Goal: Navigation & Orientation: Find specific page/section

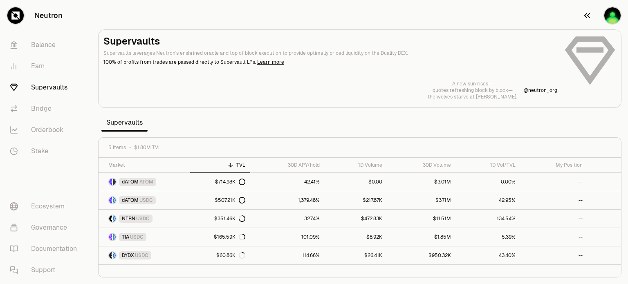
click at [615, 20] on img "button" at bounding box center [613, 15] width 16 height 16
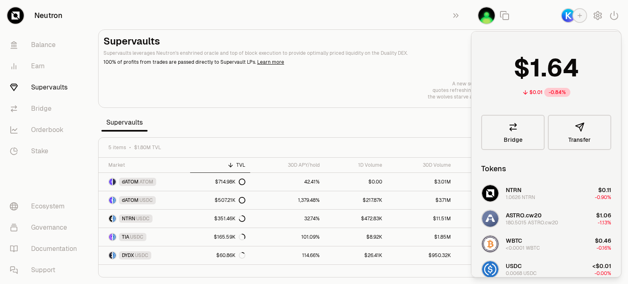
click at [298, 117] on section "Supervaults Supervaults leverages Neutron's enshrined oracle and top of block e…" at bounding box center [360, 142] width 537 height 284
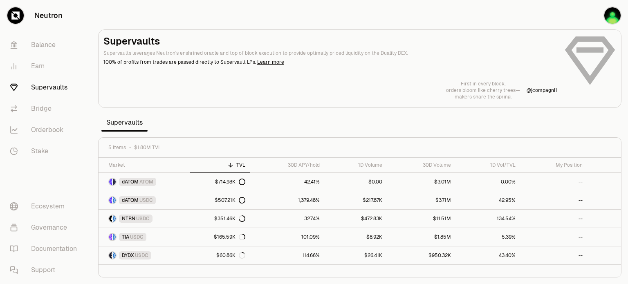
click at [317, 118] on section "Supervaults Supervaults leverages Neutron's enshrined oracle and top of block e…" at bounding box center [360, 142] width 537 height 284
click at [42, 151] on link "Stake" at bounding box center [45, 151] width 85 height 21
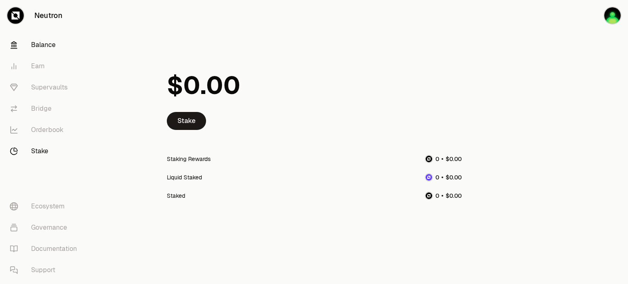
click at [38, 47] on link "Balance" at bounding box center [45, 44] width 85 height 21
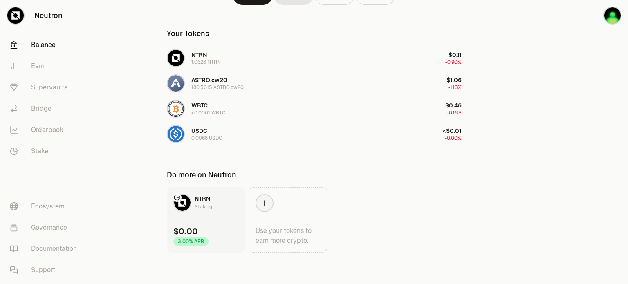
scroll to position [135, 0]
click at [194, 243] on div "3.00% APR" at bounding box center [190, 240] width 35 height 9
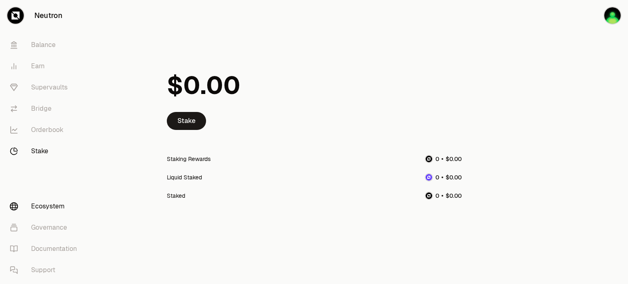
click at [44, 203] on link "Ecosystem" at bounding box center [45, 206] width 85 height 21
